Goal: Information Seeking & Learning: Learn about a topic

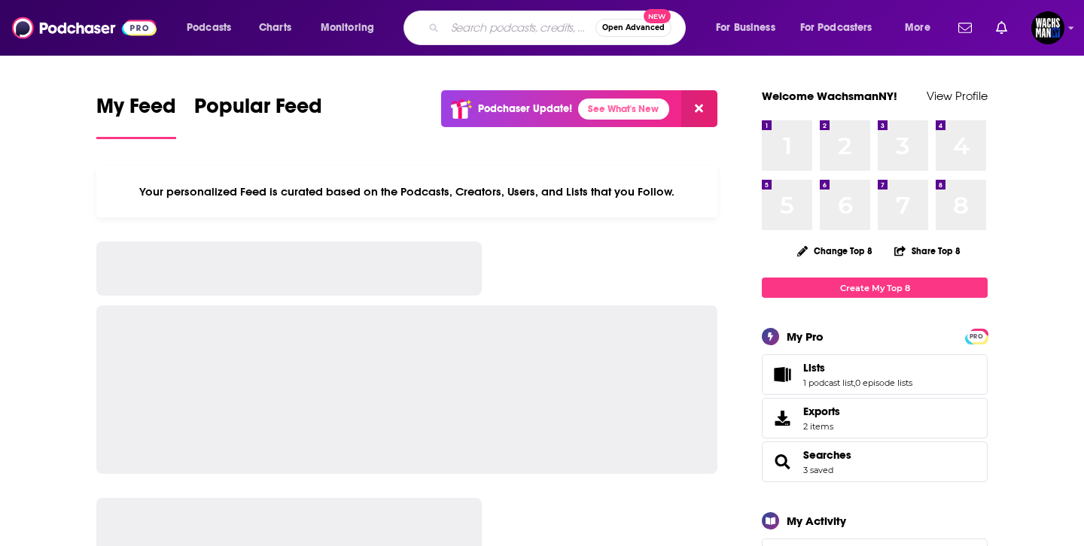
click at [484, 28] on input "Search podcasts, credits, & more..." at bounding box center [520, 28] width 151 height 24
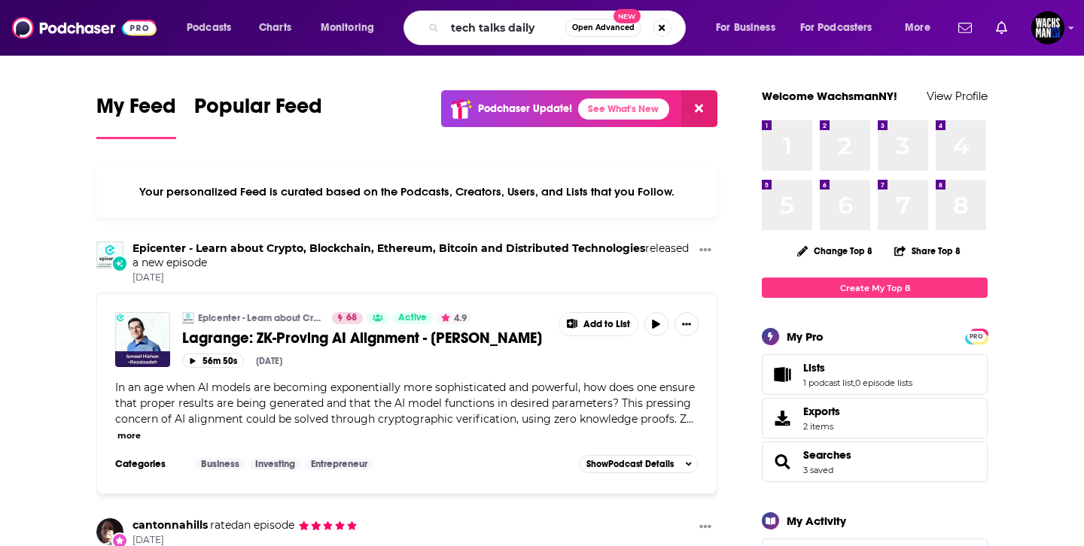
type input "tech talks daily"
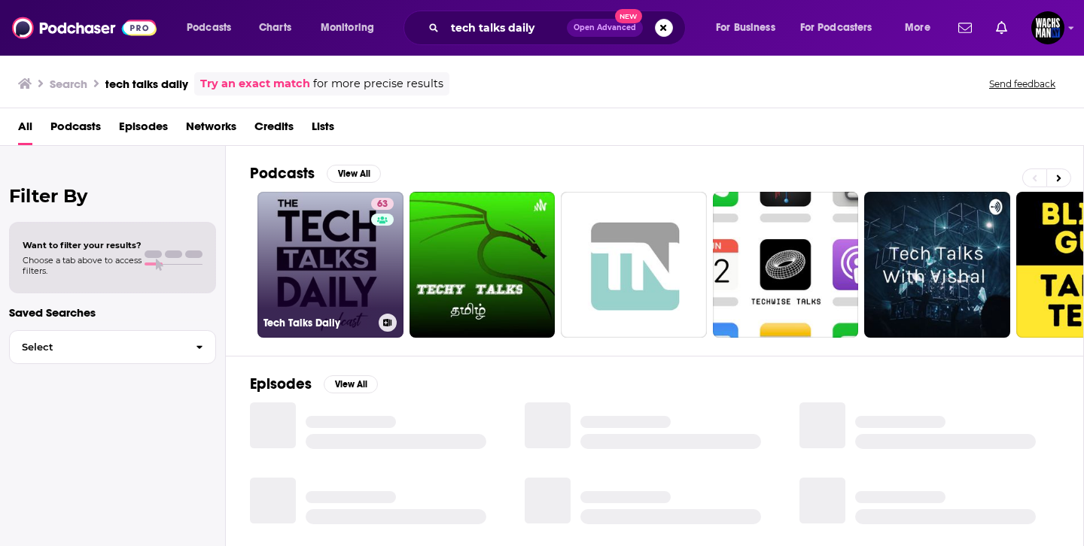
click at [305, 257] on link "63 Tech Talks Daily" at bounding box center [330, 265] width 146 height 146
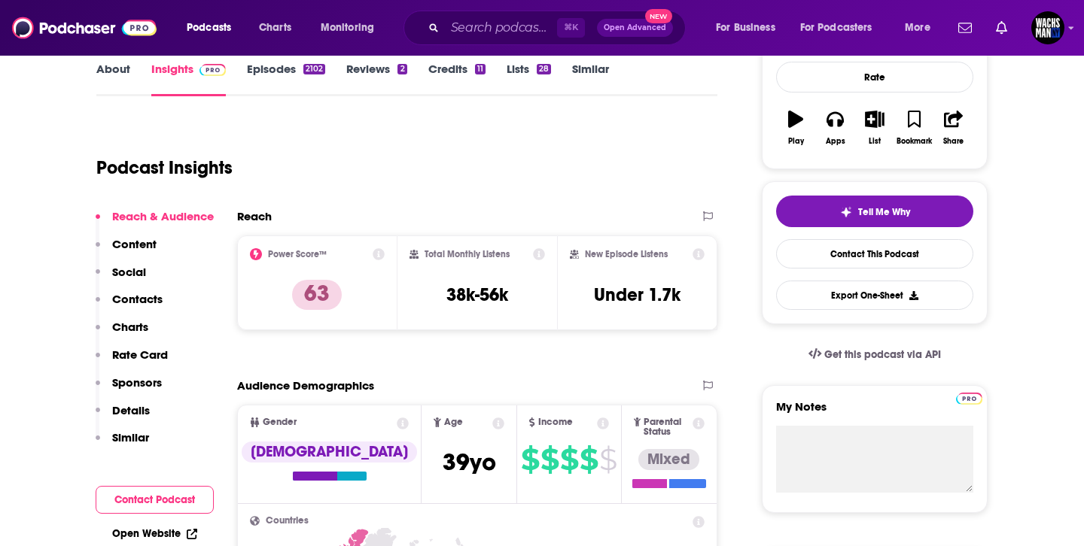
scroll to position [260, 0]
